Goal: Task Accomplishment & Management: Complete application form

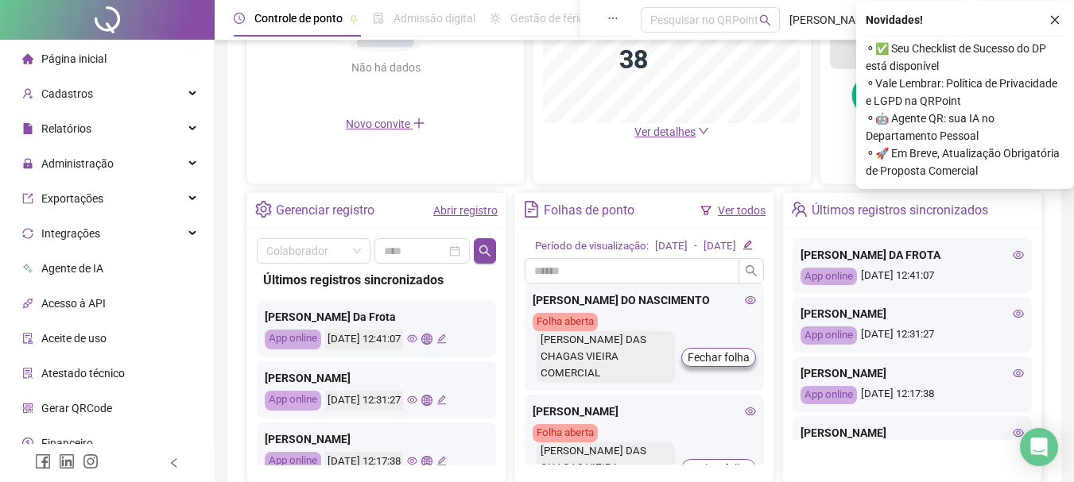
scroll to position [477, 0]
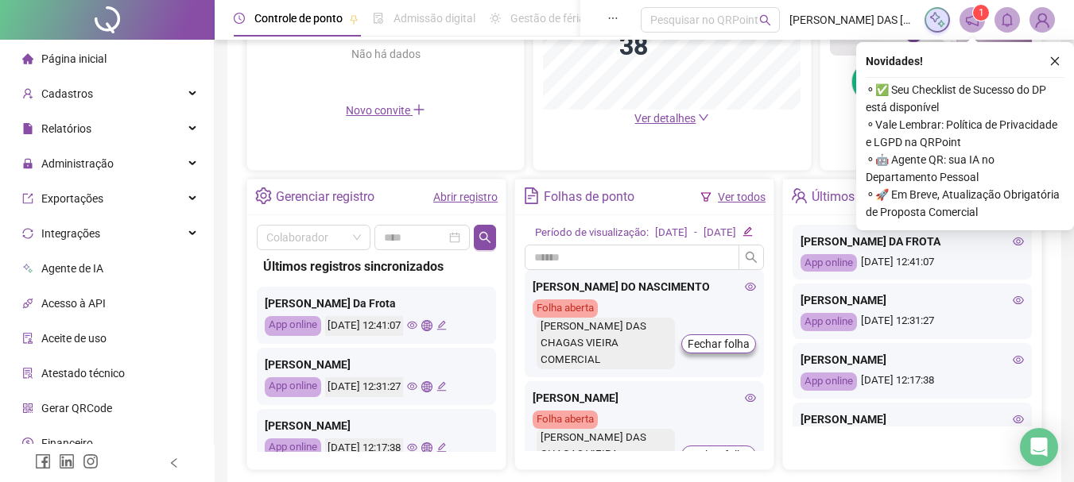
click at [467, 198] on link "Abrir registro" at bounding box center [465, 197] width 64 height 13
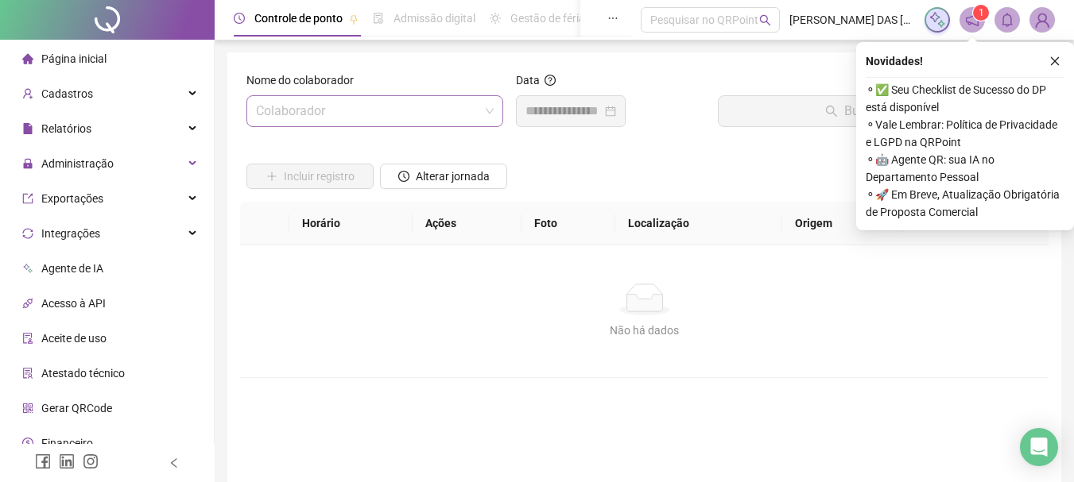
click at [428, 117] on input "search" at bounding box center [367, 111] width 223 height 30
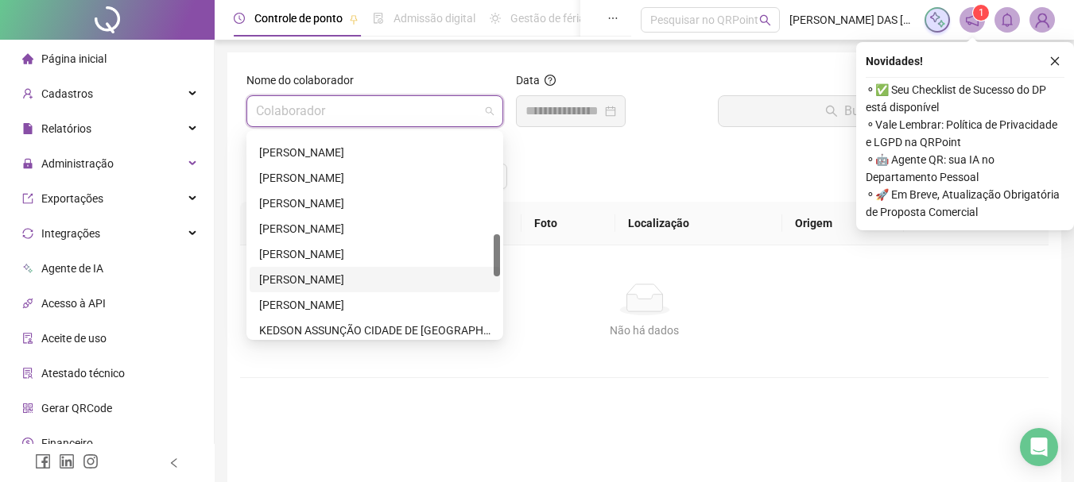
scroll to position [556, 0]
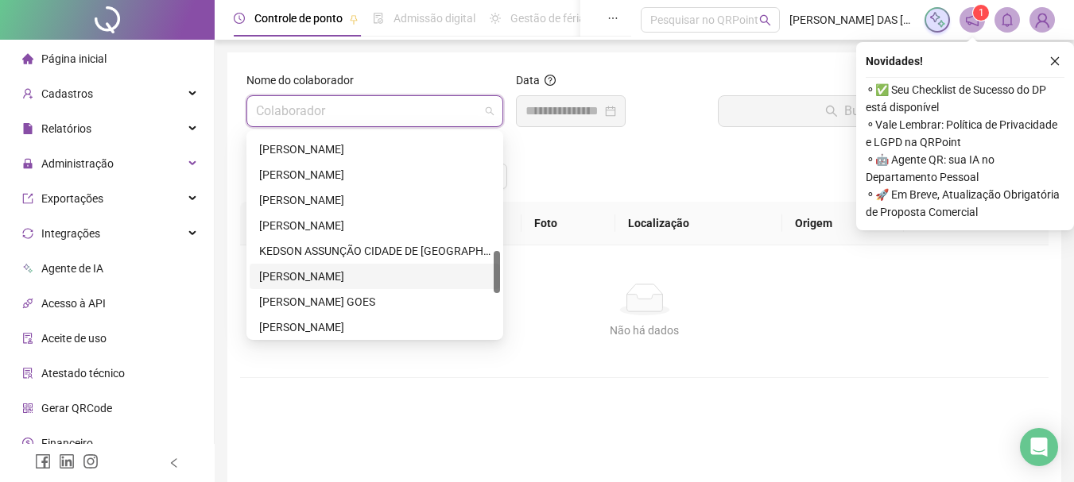
click at [310, 273] on div "[PERSON_NAME]" at bounding box center [374, 276] width 231 height 17
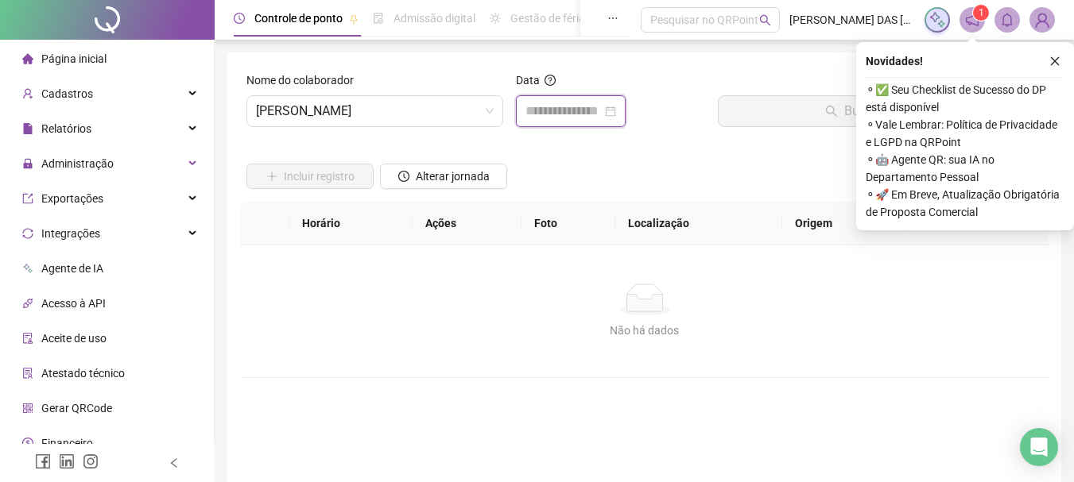
click at [570, 106] on input at bounding box center [563, 111] width 76 height 19
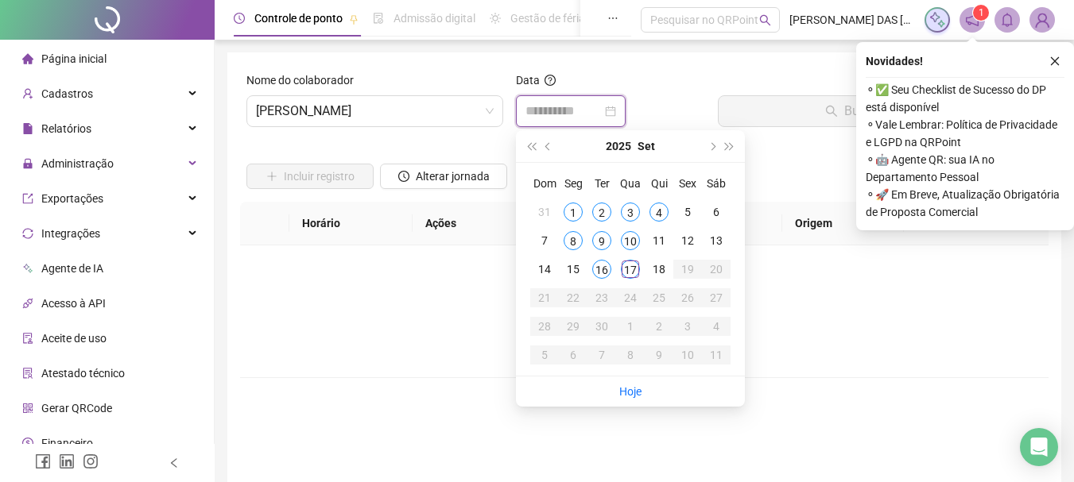
type input "**********"
click at [94, 61] on span "Página inicial" at bounding box center [73, 58] width 65 height 13
